Goal: Information Seeking & Learning: Find specific page/section

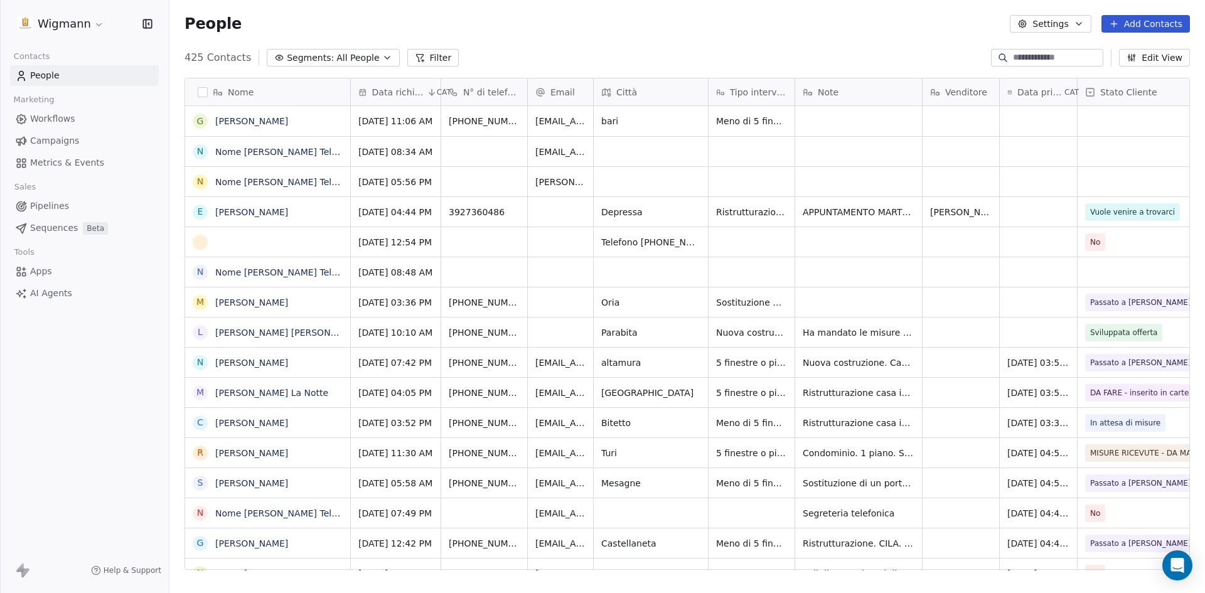
scroll to position [512, 1027]
click at [1033, 63] on input at bounding box center [1057, 57] width 88 height 13
click at [1028, 54] on input at bounding box center [1057, 57] width 88 height 13
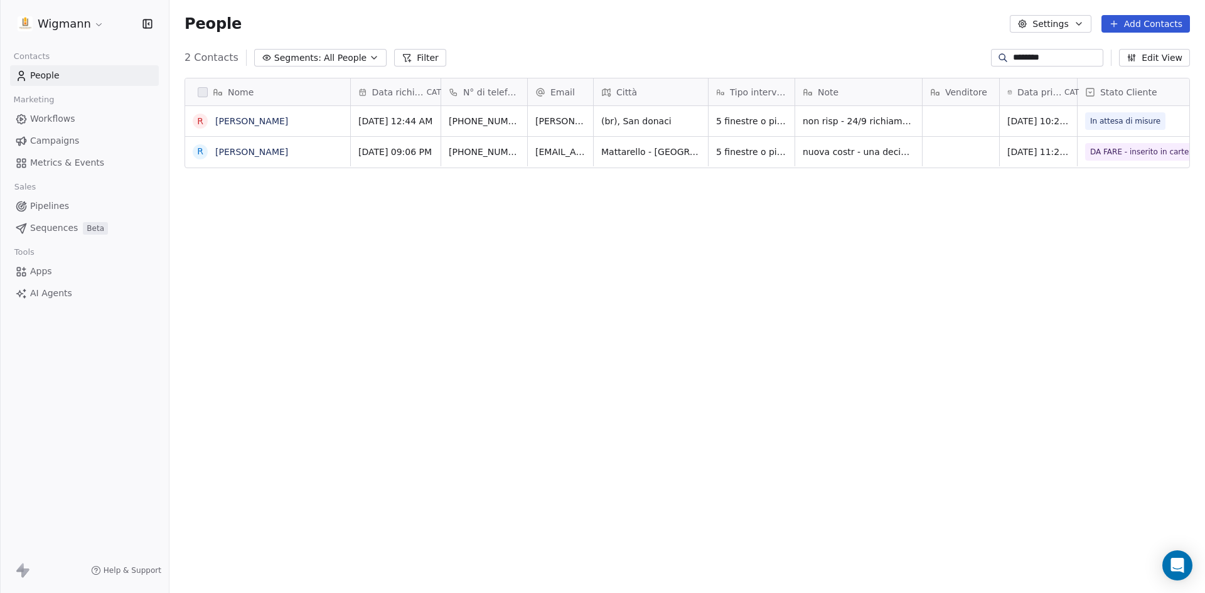
scroll to position [512, 1027]
click at [892, 210] on div "Nome R Roberto Totaro R Roberto Bruno Data richiesta CAT N° di telefono Email C…" at bounding box center [688, 329] width 1036 height 522
click at [873, 146] on span "nuova costr - una decina di infissi pvc est antracite int bianco -- consiglio a…" at bounding box center [878, 174] width 149 height 63
click at [877, 227] on html "Wigmann Contacts People Marketing Workflows Campaigns Metrics & Events Sales Pi…" at bounding box center [602, 296] width 1205 height 593
click at [848, 158] on span "nuova costr - una decina di infissi pvc est antracite int bianco -- consiglio a…" at bounding box center [878, 174] width 149 height 63
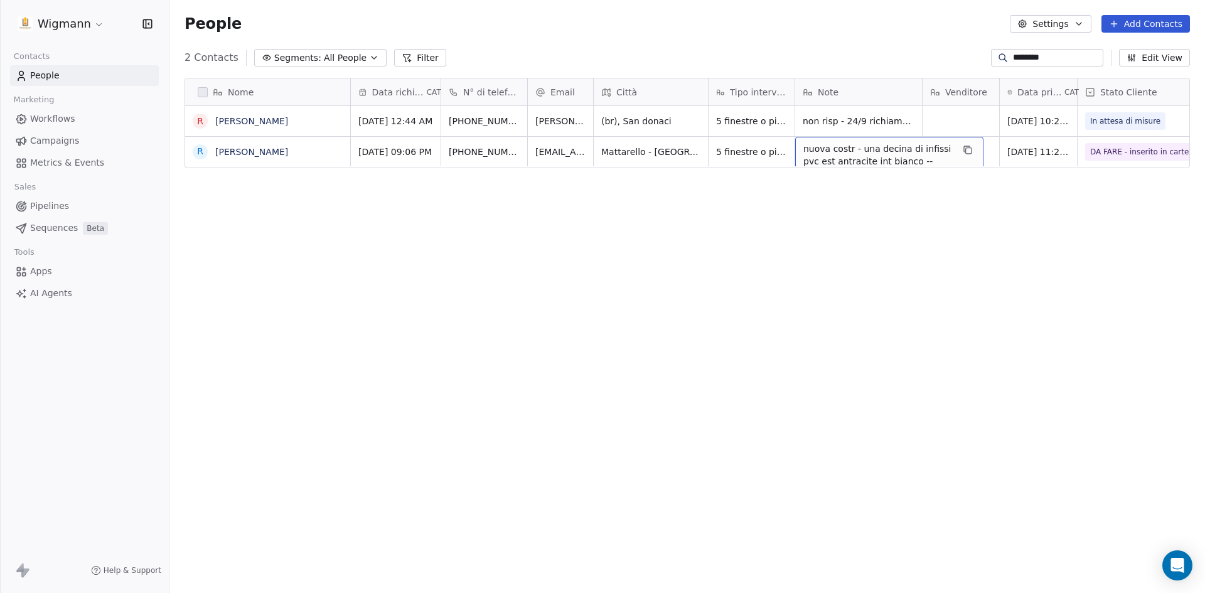
click at [845, 203] on div "Nome R Roberto Totaro R Roberto Bruno Data richiesta CAT N° di telefono Email C…" at bounding box center [688, 329] width 1036 height 522
click at [848, 151] on span "nuova costr - una decina di infissi pvc est antracite int bianco -- consiglio a…" at bounding box center [878, 174] width 149 height 63
click at [850, 261] on html "Wigmann Contacts People Marketing Workflows Campaigns Metrics & Events Sales Pi…" at bounding box center [602, 296] width 1205 height 593
click at [821, 446] on div "Nome R Roberto Totaro R Roberto Bruno Data richiesta CAT N° di telefono Email C…" at bounding box center [688, 329] width 1036 height 522
click at [883, 145] on span "nuova costr - una decina di infissi pvc est antracite int bianco -- consiglio a…" at bounding box center [878, 174] width 149 height 63
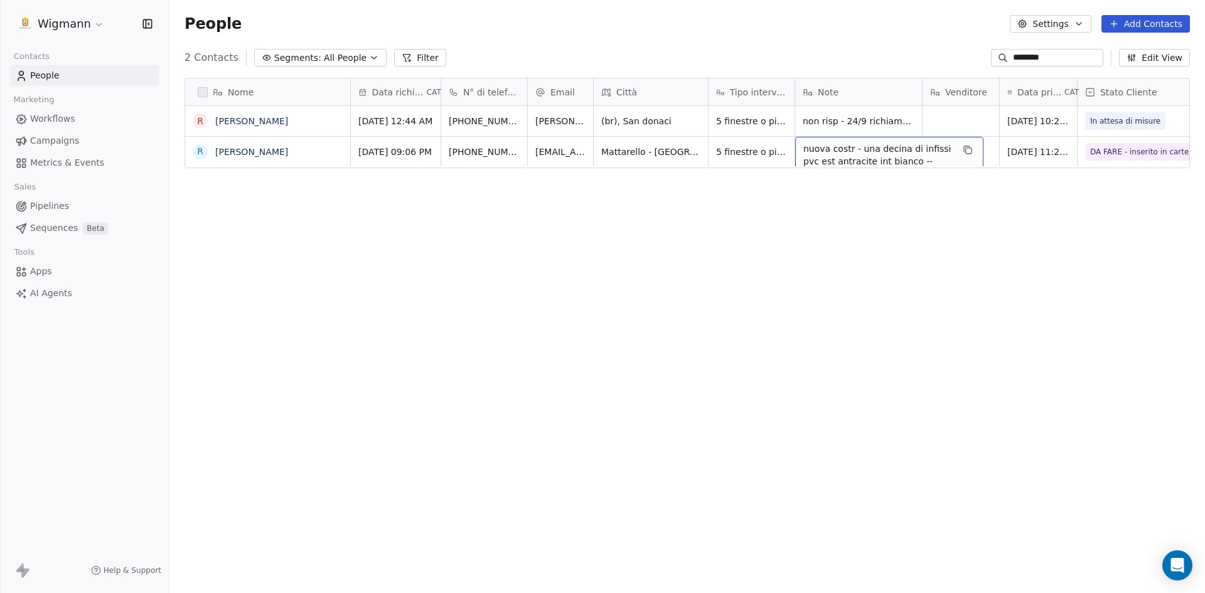
click at [883, 145] on span "nuova costr - una decina di infissi pvc est antracite int bianco -- consiglio a…" at bounding box center [878, 174] width 149 height 63
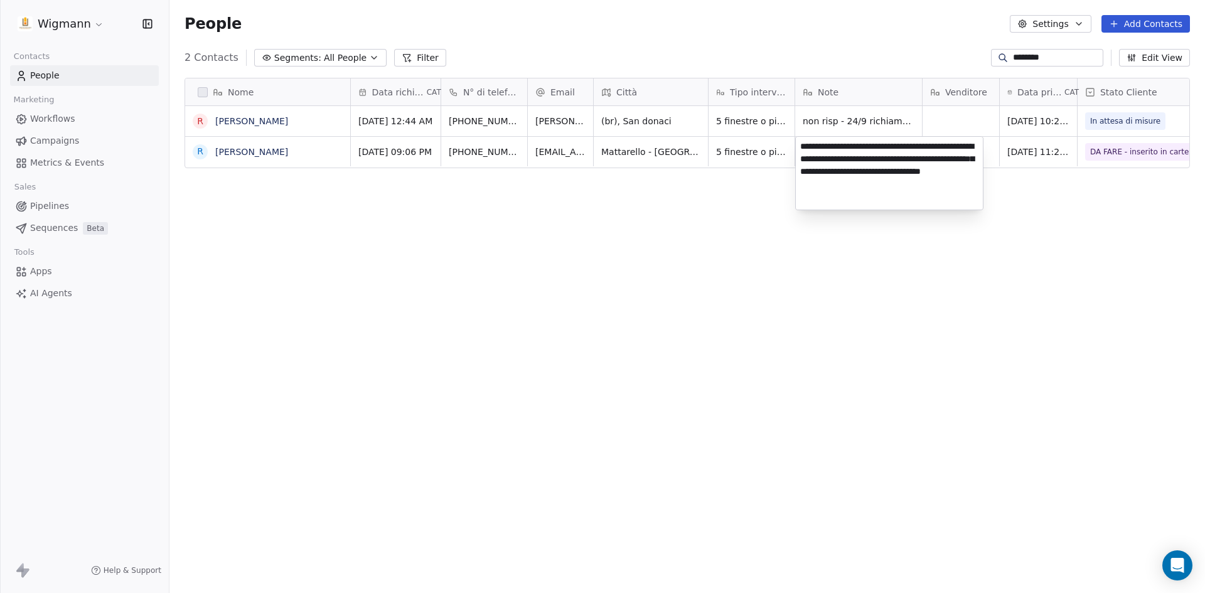
click at [856, 253] on html "Wigmann Contacts People Marketing Workflows Campaigns Metrics & Events Sales Pi…" at bounding box center [602, 296] width 1205 height 593
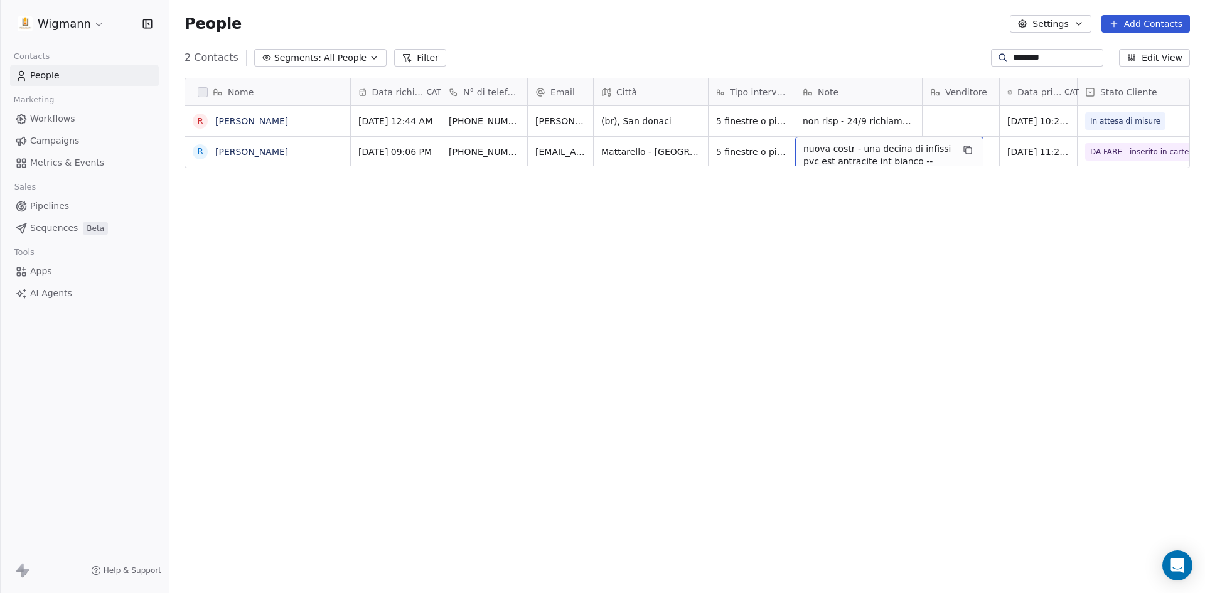
click at [846, 225] on div "Nome R Roberto Totaro R Roberto Bruno Data richiesta CAT N° di telefono Email C…" at bounding box center [688, 329] width 1036 height 522
click at [846, 151] on span "nuova costr - una decina di infissi pvc est antracite int bianco -- consiglio a…" at bounding box center [878, 174] width 149 height 63
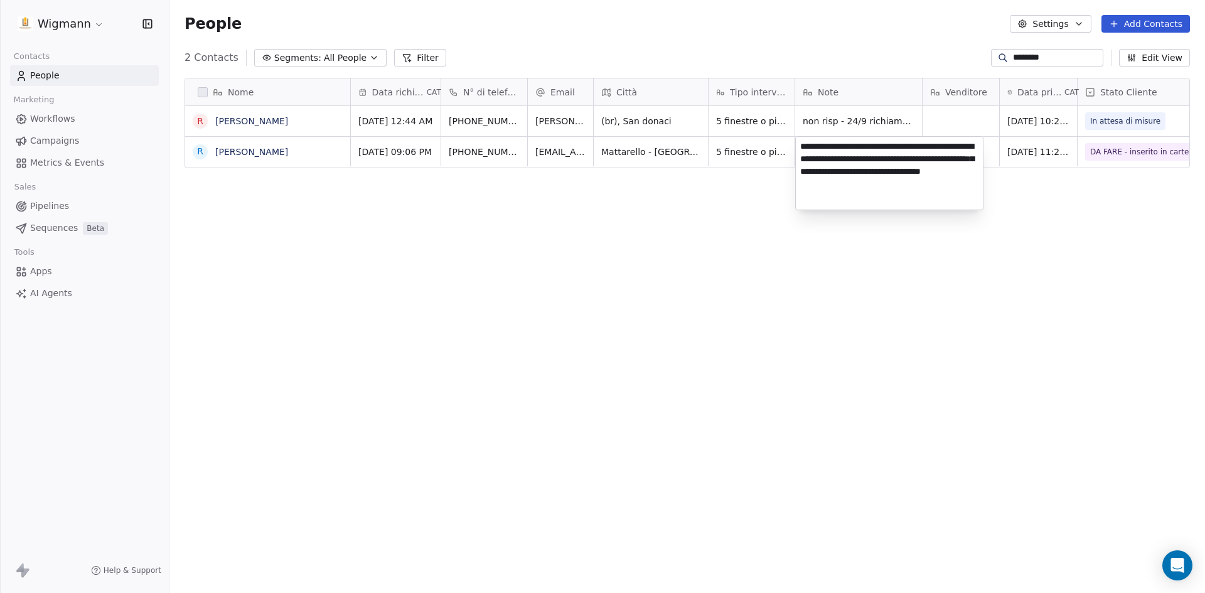
click at [841, 234] on html "Wigmann Contacts People Marketing Workflows Campaigns Metrics & Events Sales Pi…" at bounding box center [602, 296] width 1205 height 593
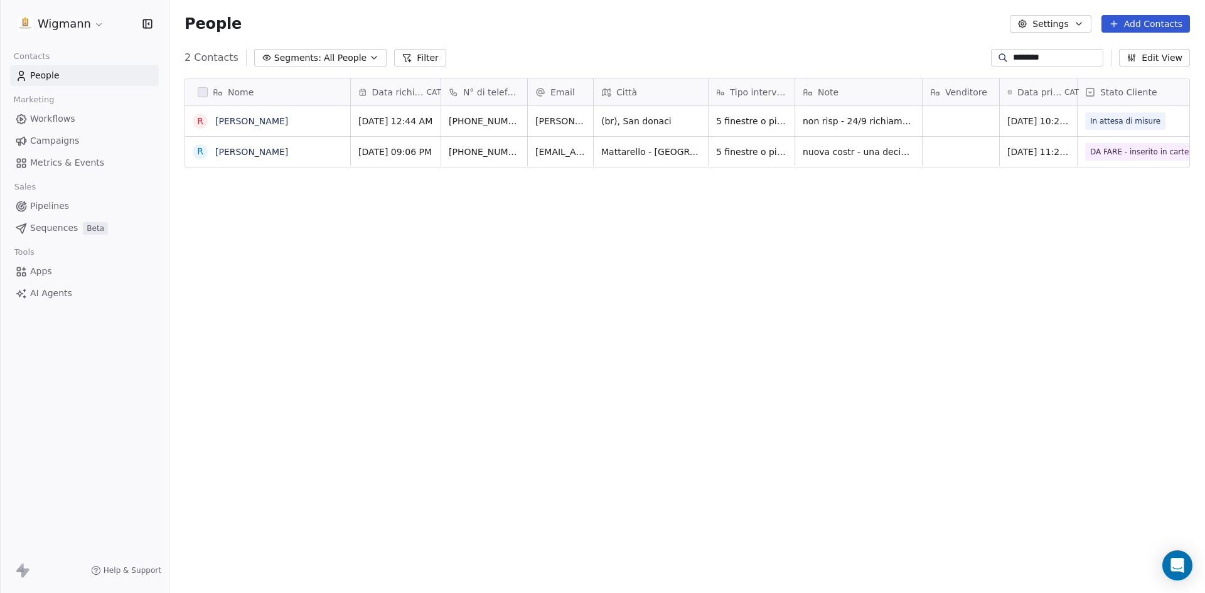
drag, startPoint x: 1047, startPoint y: 55, endPoint x: 854, endPoint y: 41, distance: 193.9
click at [854, 41] on section "People Settings Add Contacts 2 Contacts Segments: All People Filter ******* Edi…" at bounding box center [688, 296] width 1036 height 593
type input "*"
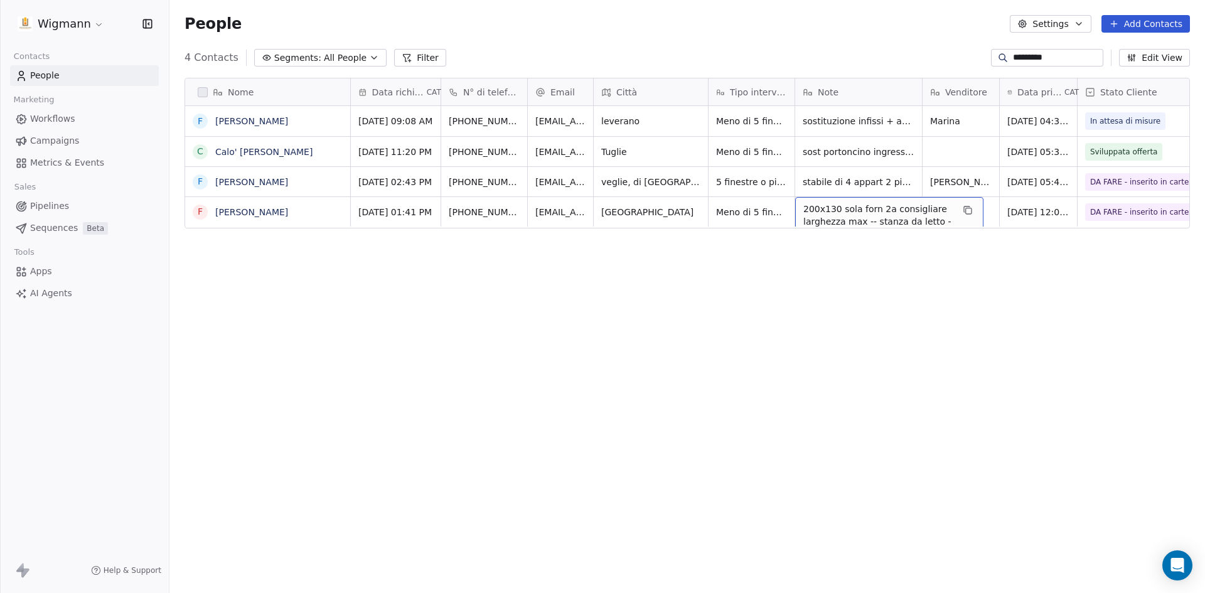
click at [836, 267] on div "Nome f fernando perrone C Calo' Fernando F Fernando Monteforte F Fernando Anton…" at bounding box center [688, 329] width 1036 height 522
click at [580, 258] on div "Nome f fernando perrone C Calo' Fernando F Fernando Monteforte F Fernando Anton…" at bounding box center [688, 329] width 1036 height 522
click at [785, 263] on div "Nome f fernando perrone C Calo' Fernando F Fernando Monteforte F Fernando Anton…" at bounding box center [688, 329] width 1036 height 522
drag, startPoint x: 1050, startPoint y: 57, endPoint x: 870, endPoint y: 51, distance: 180.3
click at [870, 51] on div "4 Contacts Segments: All People Filter ******** Edit View" at bounding box center [688, 58] width 1036 height 20
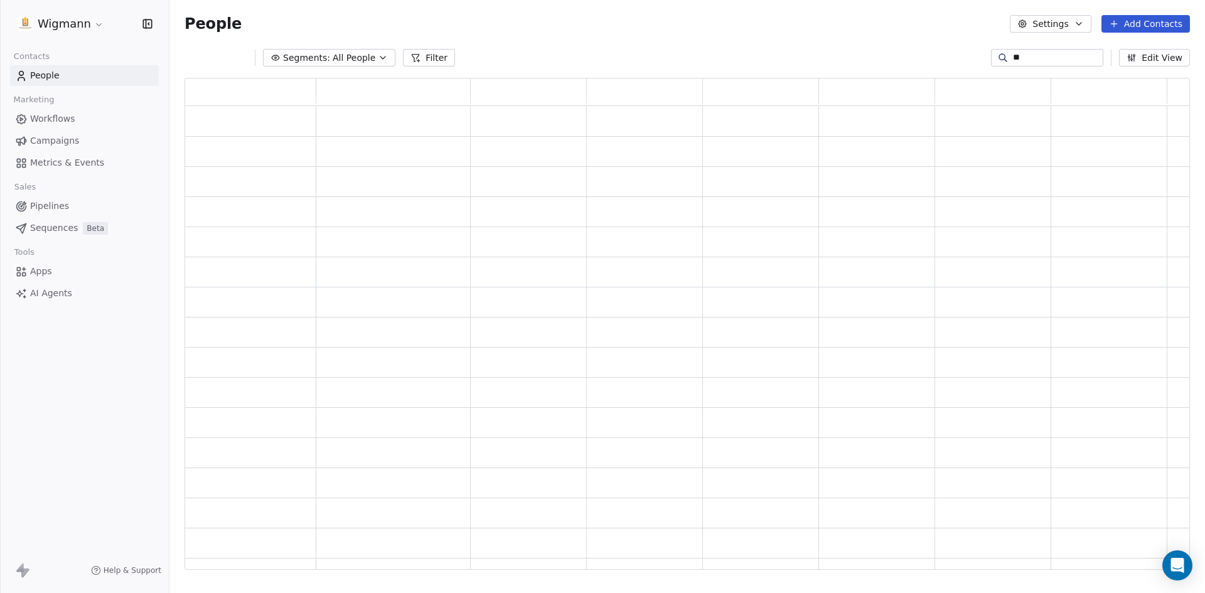
type input "*"
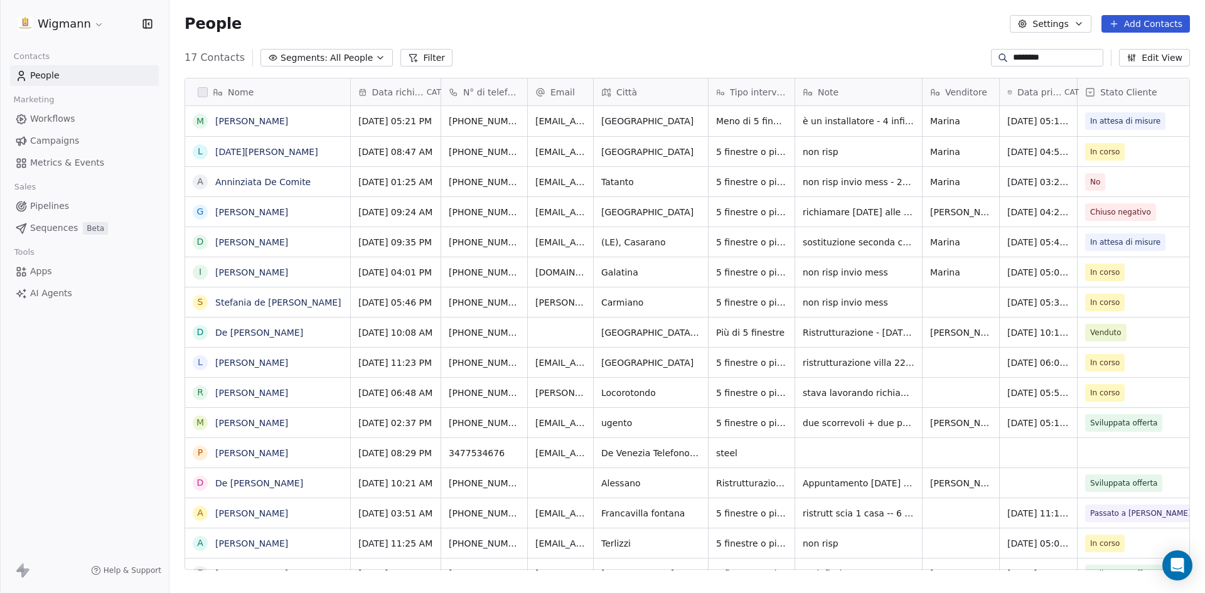
type input "********"
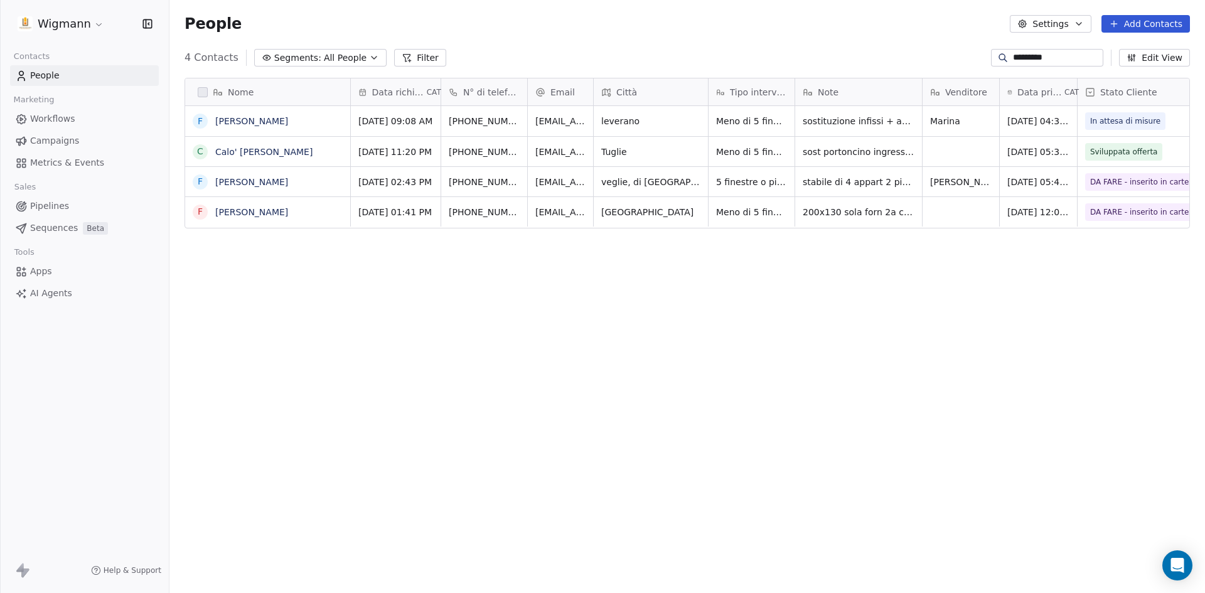
click at [1025, 60] on input "********" at bounding box center [1057, 57] width 88 height 13
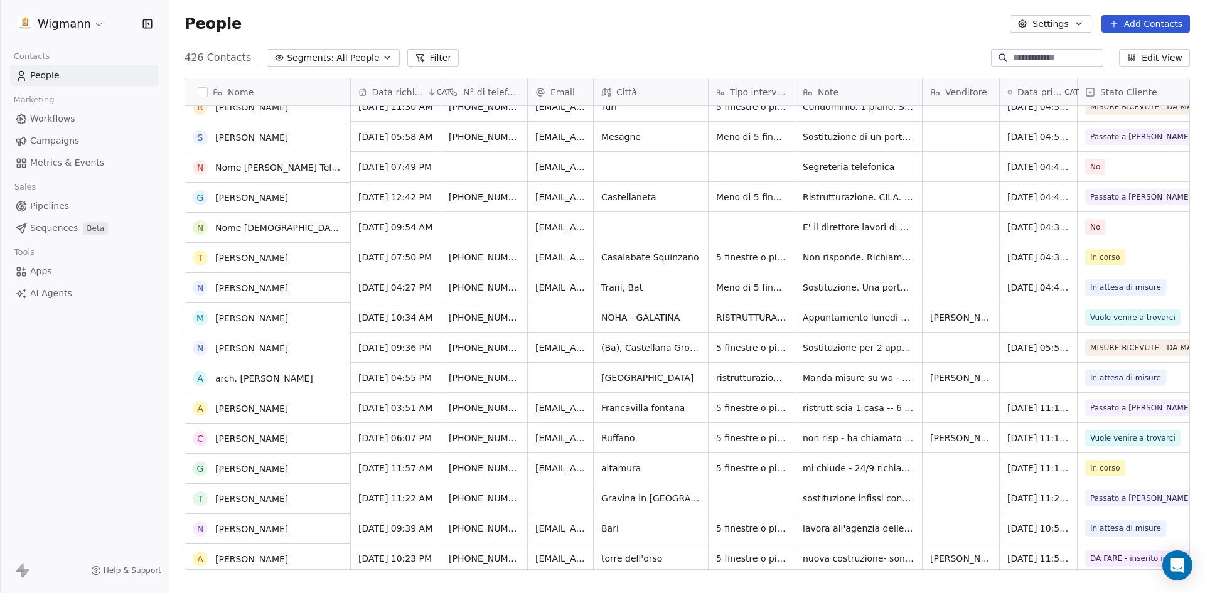
scroll to position [0, 0]
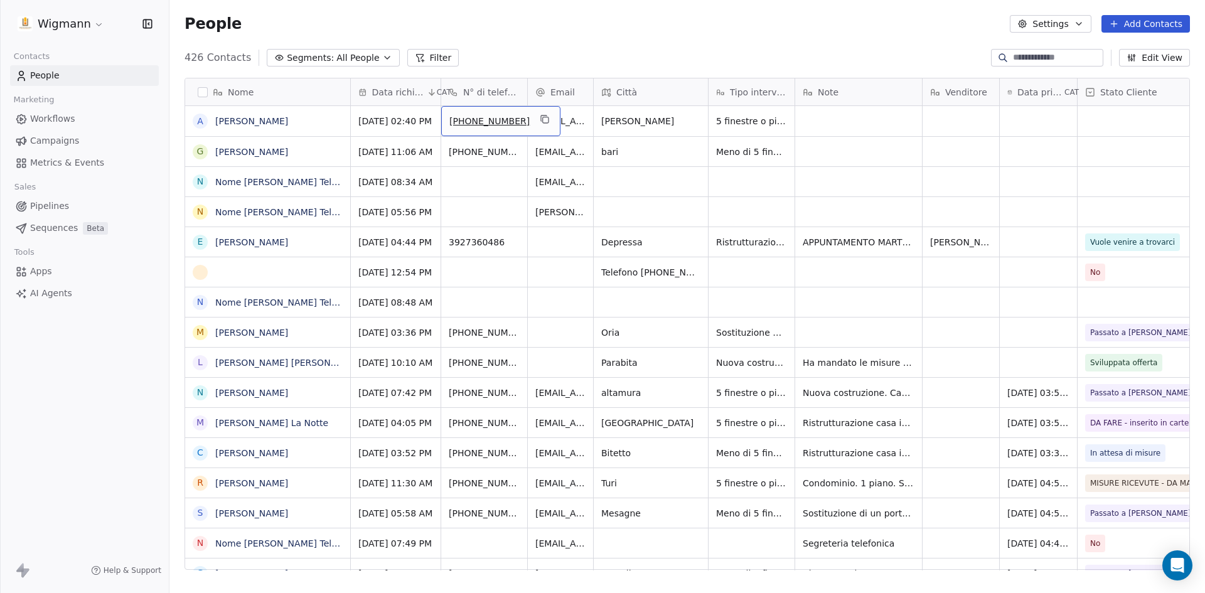
click at [717, 14] on div "People Settings Add Contacts" at bounding box center [688, 24] width 1036 height 48
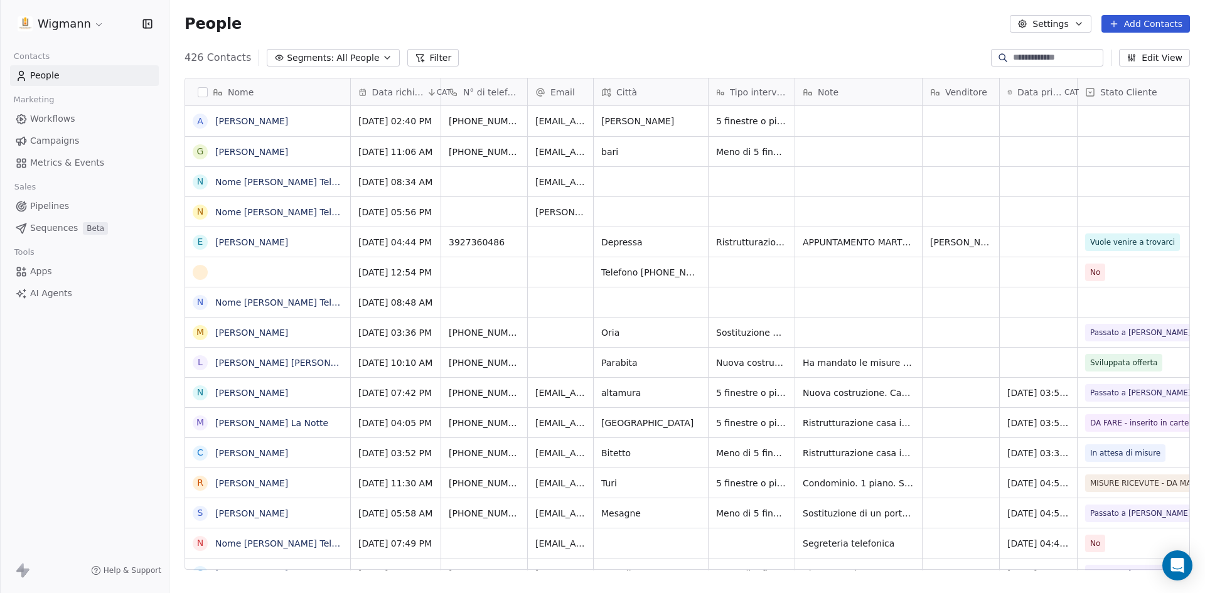
click at [1042, 57] on input at bounding box center [1057, 57] width 88 height 13
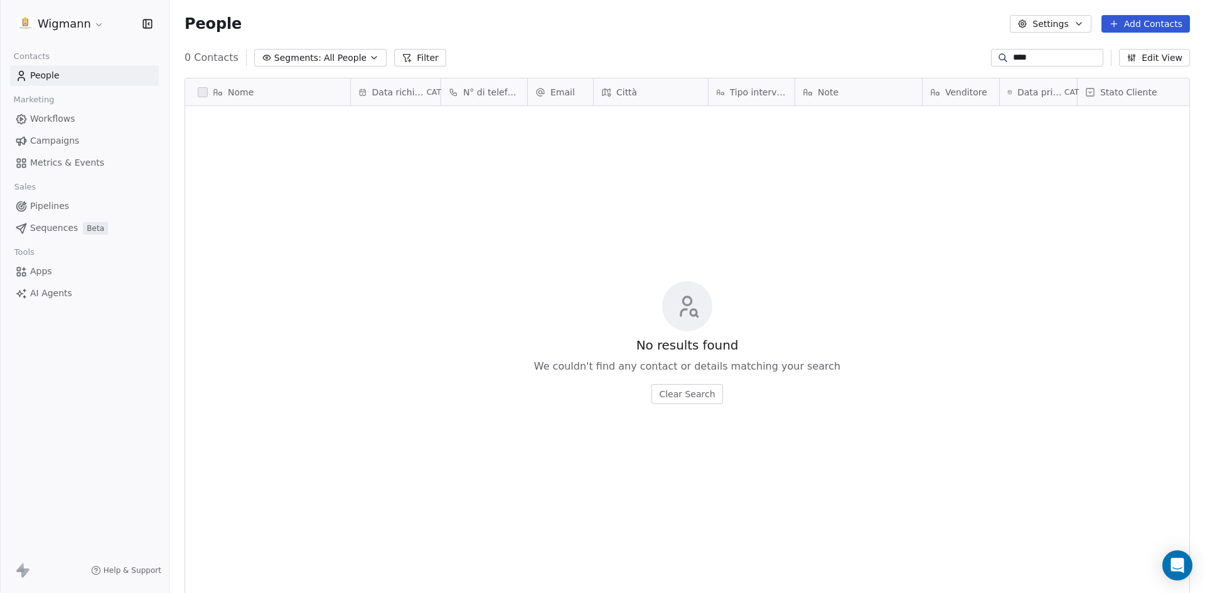
drag, startPoint x: 1022, startPoint y: 57, endPoint x: 937, endPoint y: 47, distance: 85.3
click at [939, 47] on section "People Settings Add Contacts 0 Contacts Segments: All People Filter **** Edit V…" at bounding box center [688, 296] width 1036 height 593
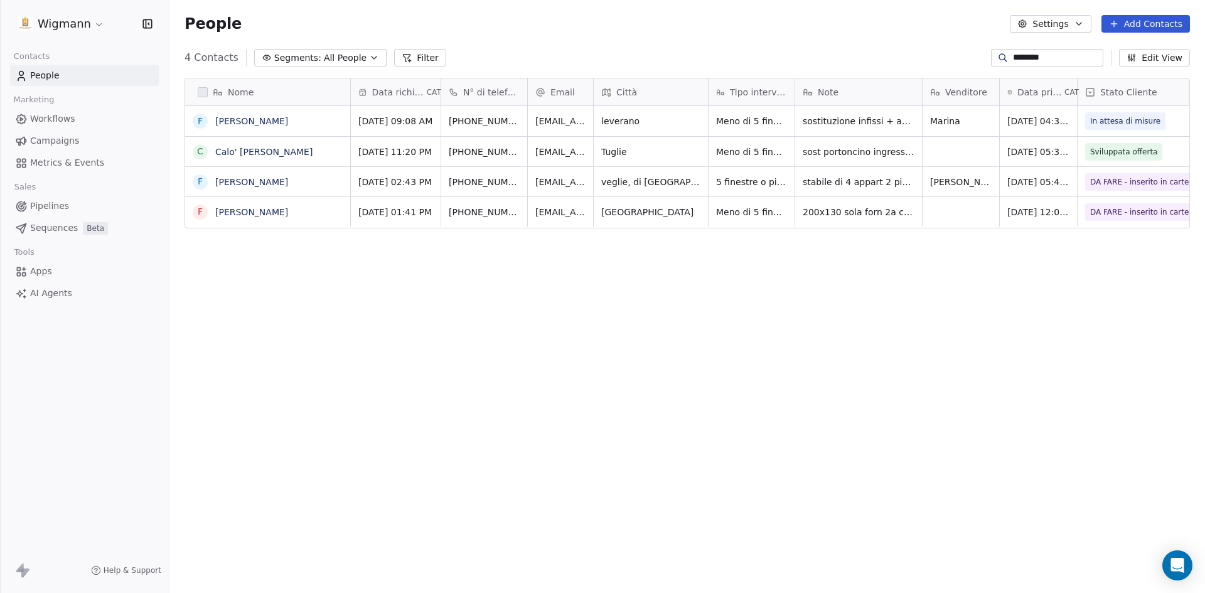
type input "********"
click at [844, 294] on div "Nome f fernando perrone C Calo' Fernando F Fernando Monteforte F Fernando Anton…" at bounding box center [688, 329] width 1036 height 522
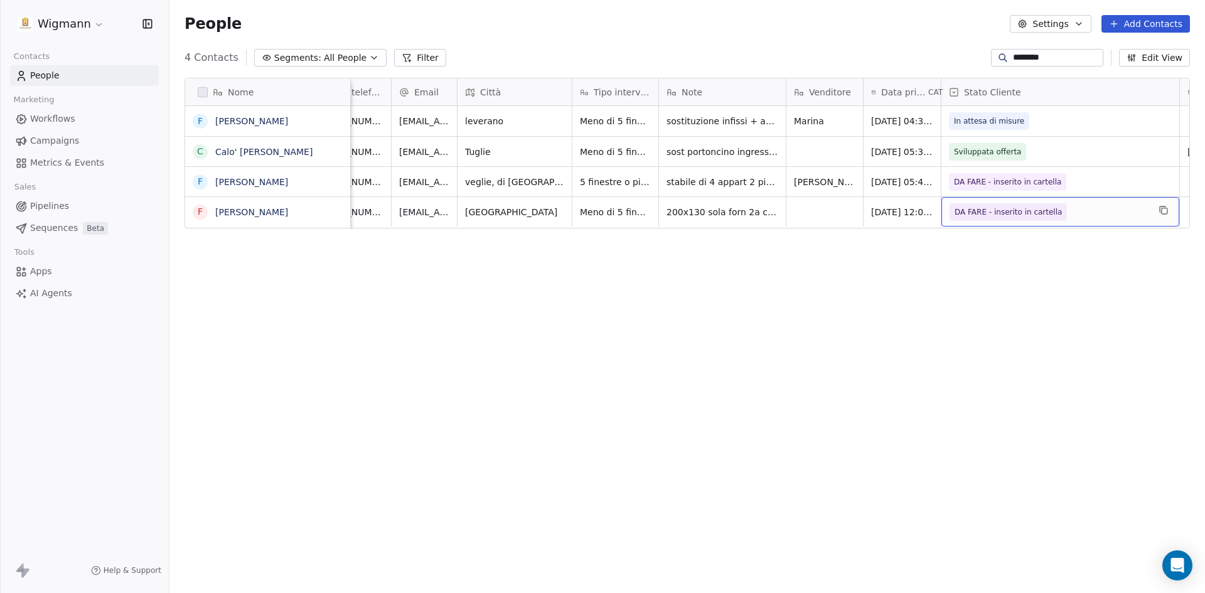
click at [1130, 212] on span "DA FARE - inserito in cartella" at bounding box center [1049, 212] width 199 height 18
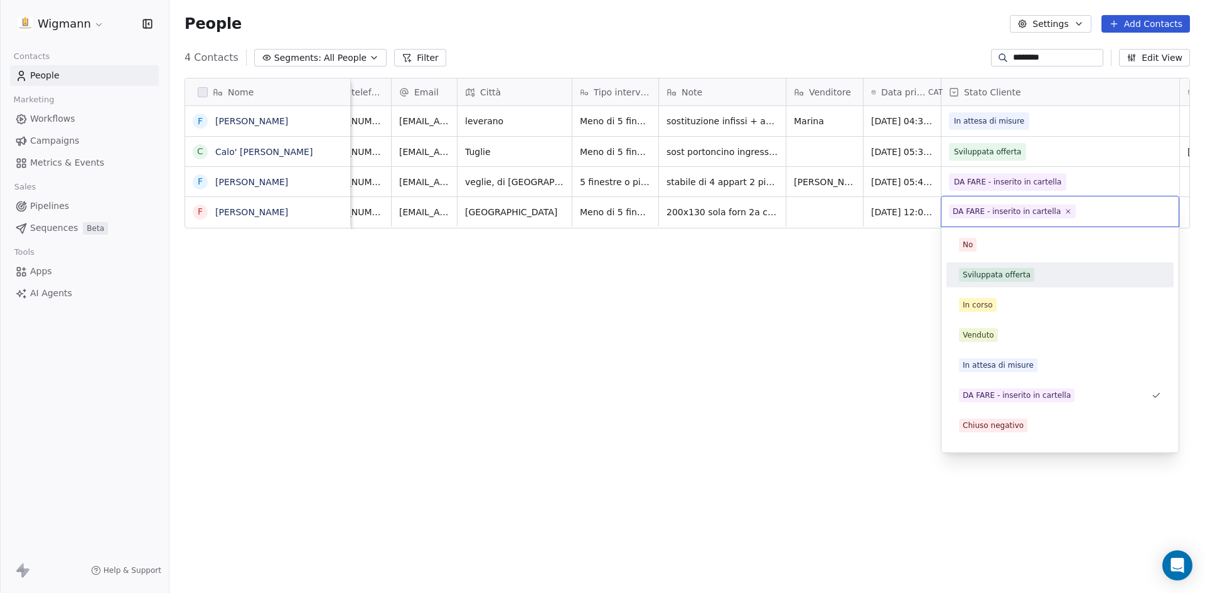
click at [1028, 272] on span "Sviluppata offerta" at bounding box center [996, 275] width 75 height 14
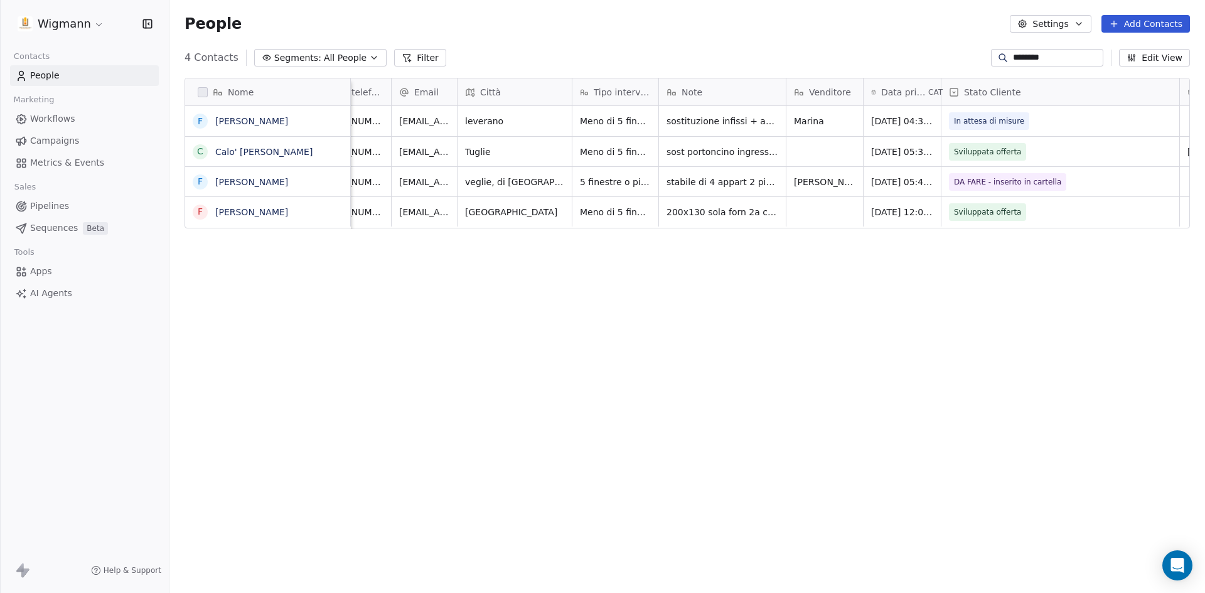
click at [677, 306] on div "Nome f fernando perrone C Calo' Fernando F Fernando Monteforte F Fernando Anton…" at bounding box center [688, 329] width 1036 height 522
drag, startPoint x: 1055, startPoint y: 58, endPoint x: 711, endPoint y: 50, distance: 343.5
click at [712, 50] on div "4 Contacts Segments: All People Filter ******** Edit View" at bounding box center [688, 58] width 1036 height 20
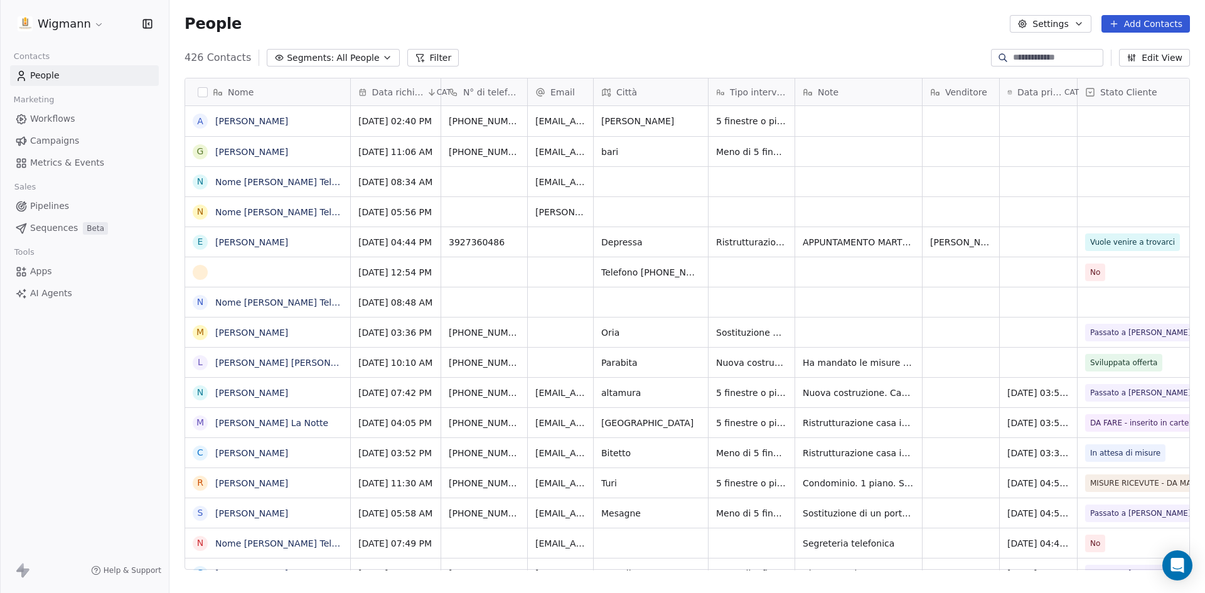
scroll to position [512, 1027]
click at [1057, 62] on input at bounding box center [1057, 57] width 88 height 13
type input "********"
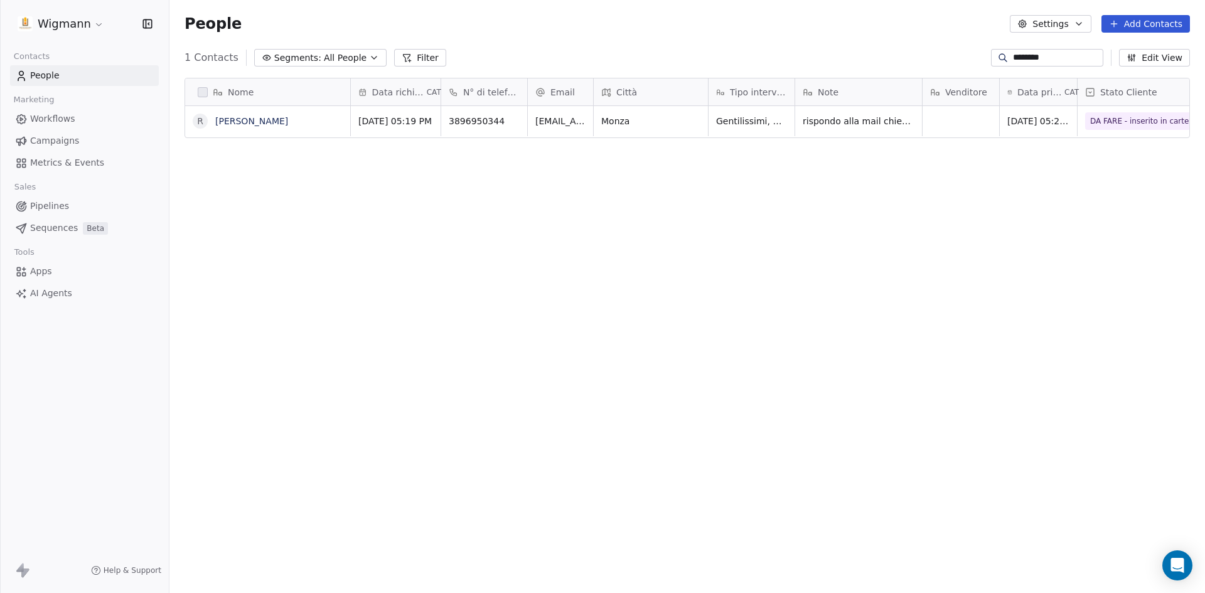
click at [752, 210] on div "Nome R [PERSON_NAME] Data richiesta CAT N° di telefono Email Città Tipo interve…" at bounding box center [688, 329] width 1036 height 522
click at [841, 170] on div "Nome R [PERSON_NAME] Data richiesta CAT N° di telefono Email Città Tipo interve…" at bounding box center [688, 329] width 1036 height 522
click at [843, 121] on span "rispondo alla mail chiedo il numero - 22/9 è interessata alle porte interne , 2…" at bounding box center [878, 162] width 149 height 100
click at [845, 267] on html "Wigmann Contacts People Marketing Workflows Campaigns Metrics & Events Sales Pi…" at bounding box center [602, 296] width 1205 height 593
